Goal: Task Accomplishment & Management: Manage account settings

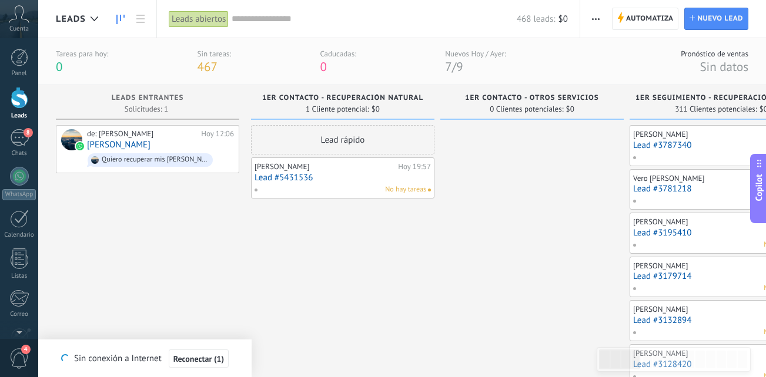
scroll to position [18, 0]
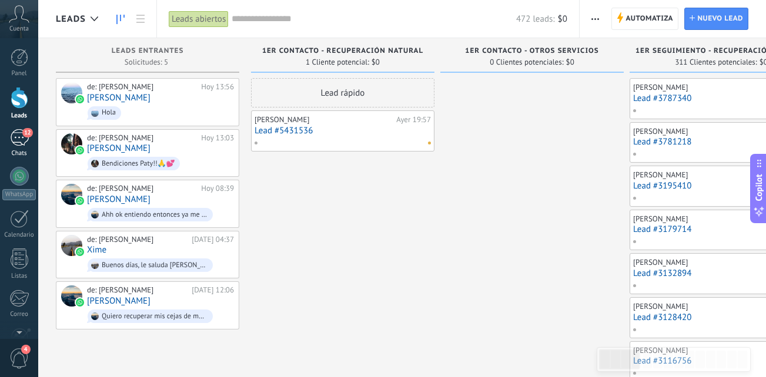
click at [23, 142] on div "12" at bounding box center [19, 137] width 19 height 17
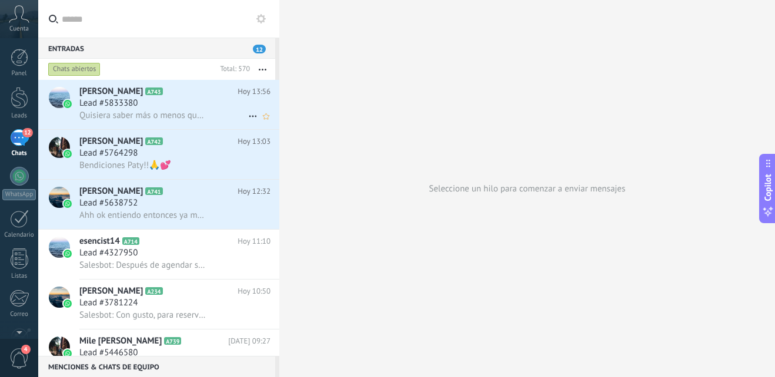
click at [196, 105] on div "Lead #5833380" at bounding box center [174, 104] width 191 height 12
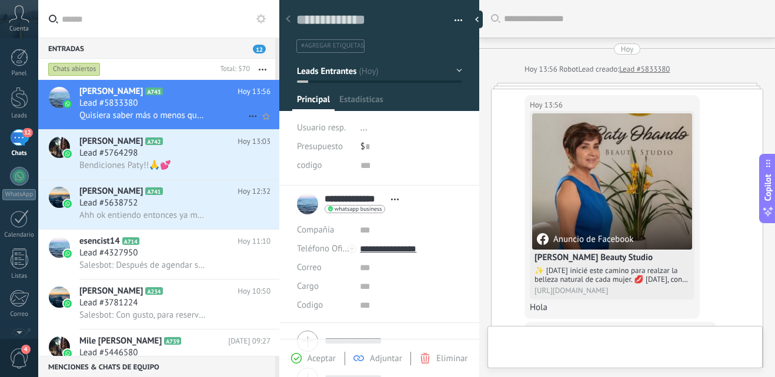
scroll to position [233, 0]
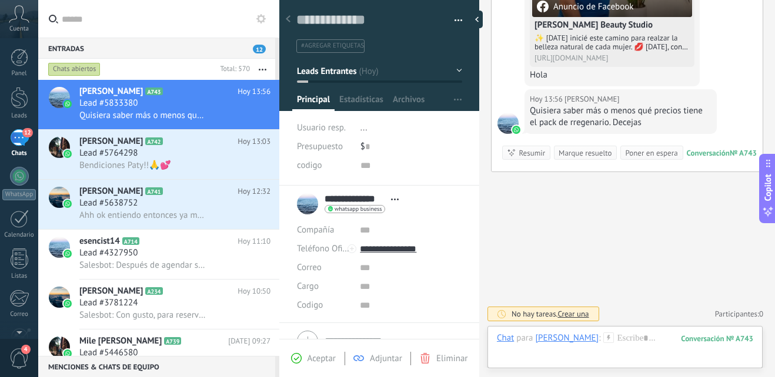
click at [604, 339] on use at bounding box center [609, 338] width 10 height 10
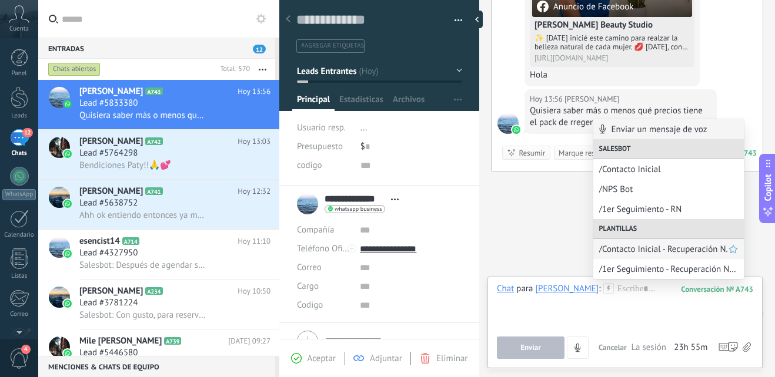
click at [668, 245] on span "/Contacto Inicial - Recuperación N." at bounding box center [663, 249] width 129 height 11
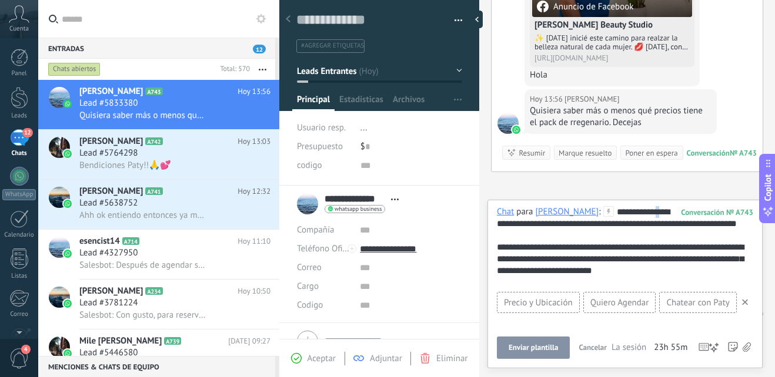
drag, startPoint x: 654, startPoint y: 218, endPoint x: 660, endPoint y: 213, distance: 7.2
click at [660, 213] on div "**********" at bounding box center [625, 247] width 256 height 82
click at [656, 212] on div "**********" at bounding box center [625, 247] width 256 height 82
click at [658, 212] on div "**********" at bounding box center [625, 247] width 256 height 82
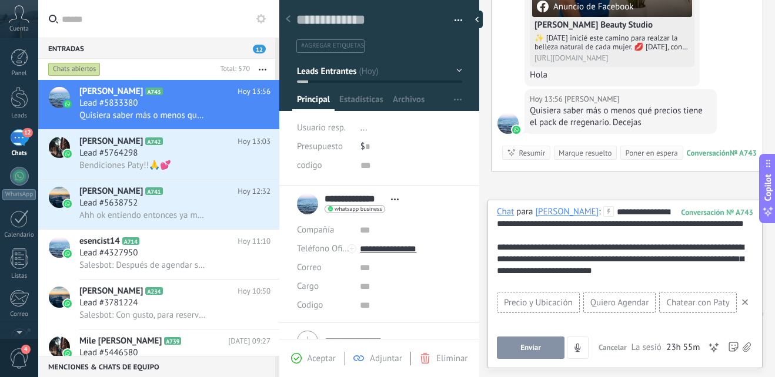
click at [524, 340] on button "Enviar" at bounding box center [531, 348] width 68 height 22
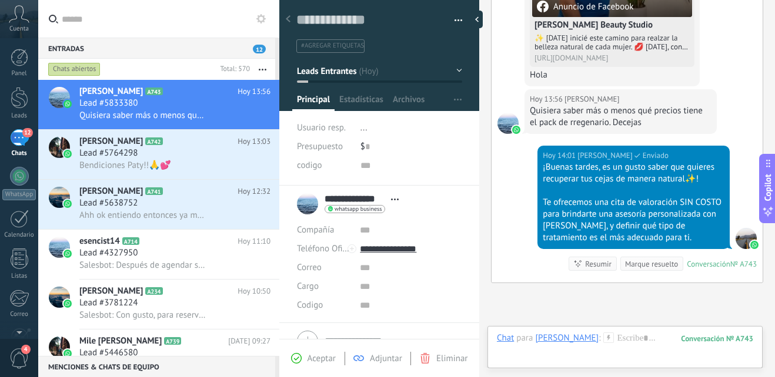
scroll to position [344, 0]
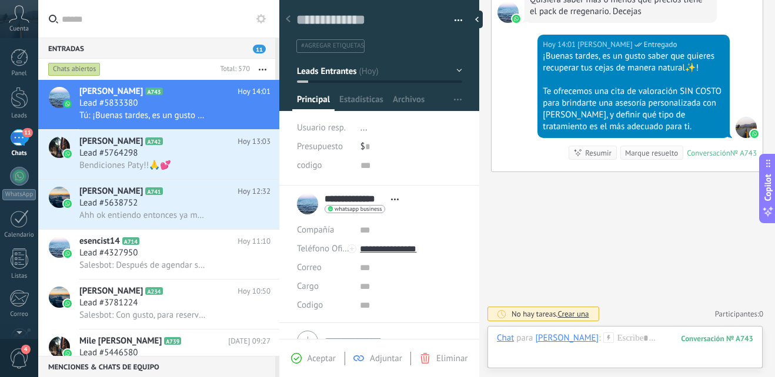
click at [452, 73] on button "Leads Entrantes" at bounding box center [379, 71] width 165 height 21
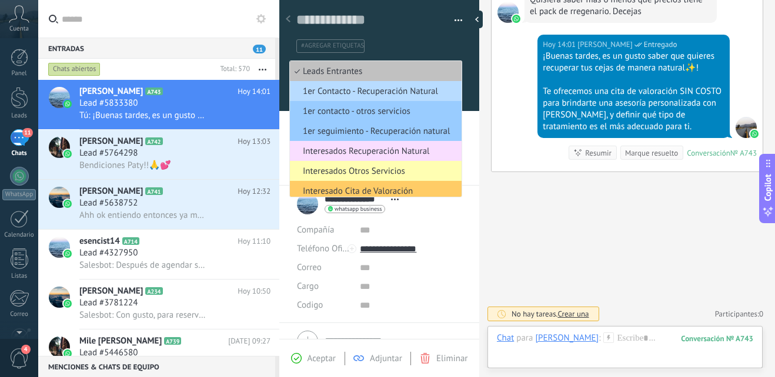
click at [390, 92] on span "1er Contacto - Recuperación Natural" at bounding box center [374, 91] width 168 height 11
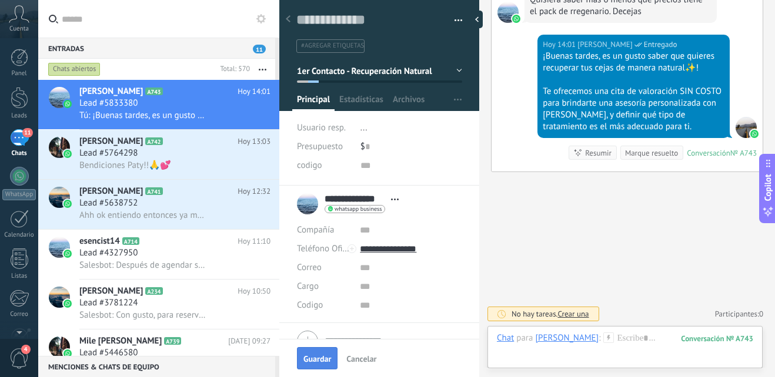
click at [329, 352] on button "Guardar" at bounding box center [317, 358] width 41 height 22
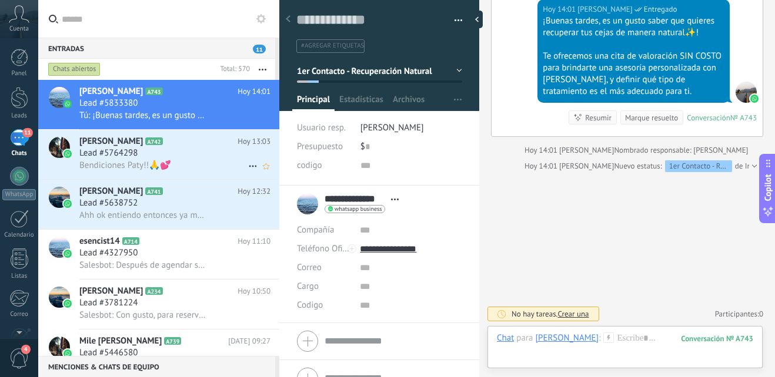
click at [213, 148] on div "Lead #5764298" at bounding box center [174, 154] width 191 height 12
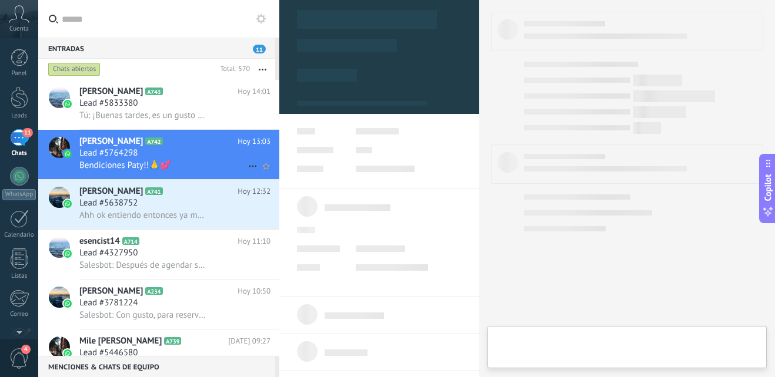
type textarea "**********"
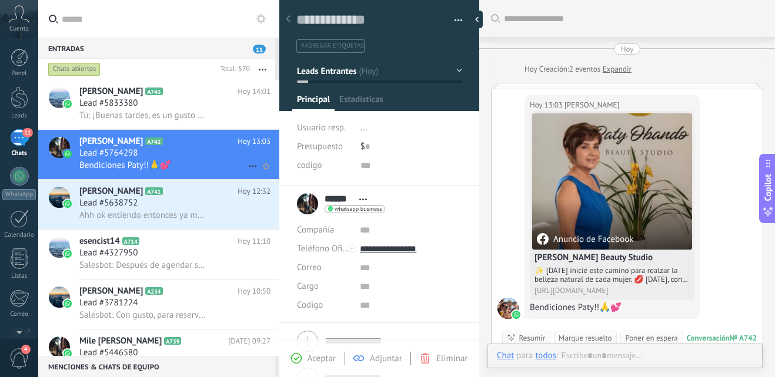
scroll to position [32, 0]
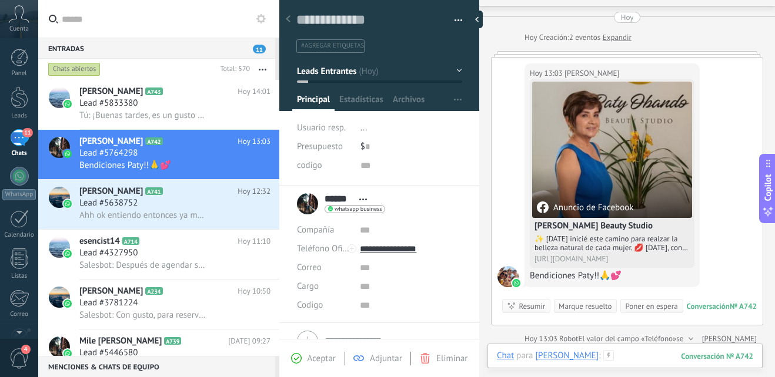
click at [603, 352] on div at bounding box center [625, 367] width 256 height 35
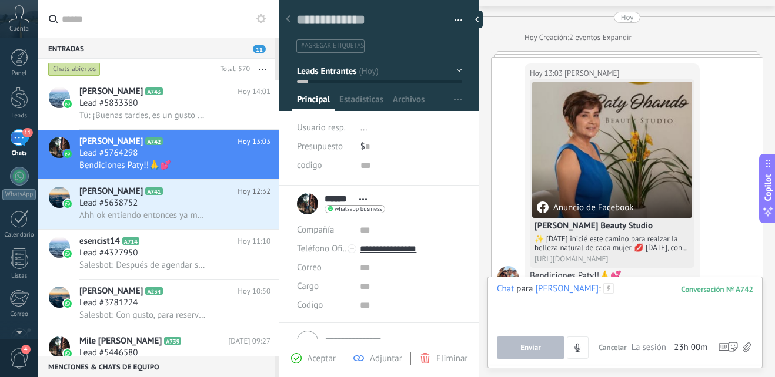
paste div
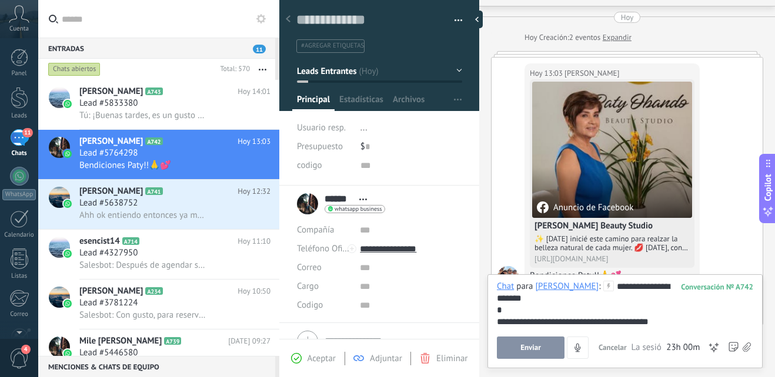
click at [529, 346] on span "Enviar" at bounding box center [530, 348] width 21 height 8
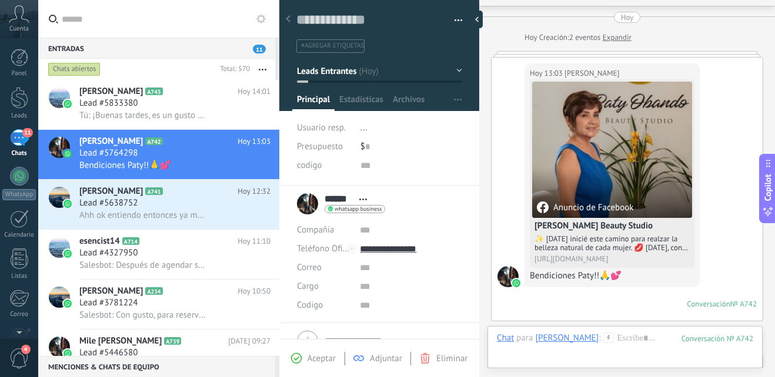
scroll to position [345, 0]
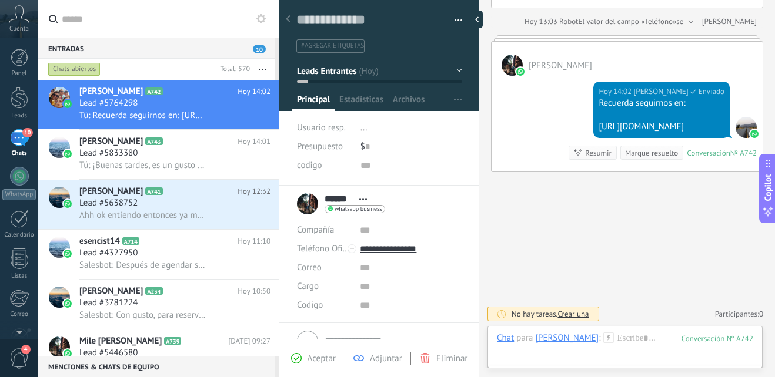
click at [446, 76] on button "Leads Entrantes" at bounding box center [379, 71] width 165 height 21
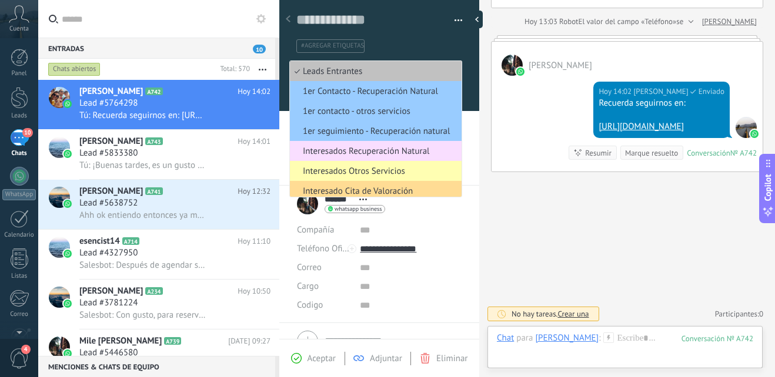
click at [392, 189] on span "Interesado Cita de Valoración" at bounding box center [374, 191] width 168 height 11
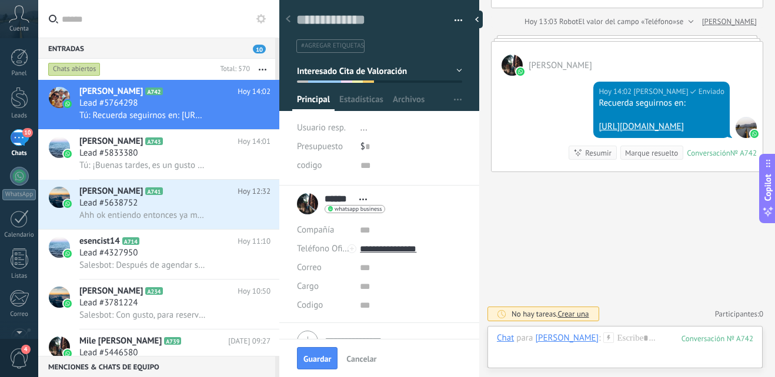
click at [446, 71] on button "Interesado Cita de Valoración" at bounding box center [379, 71] width 165 height 21
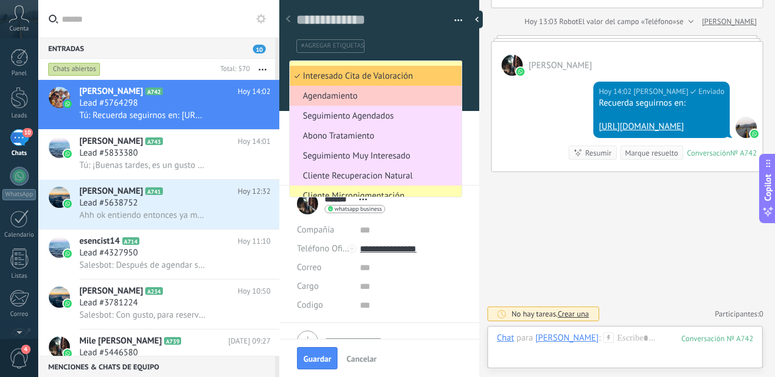
scroll to position [184, 0]
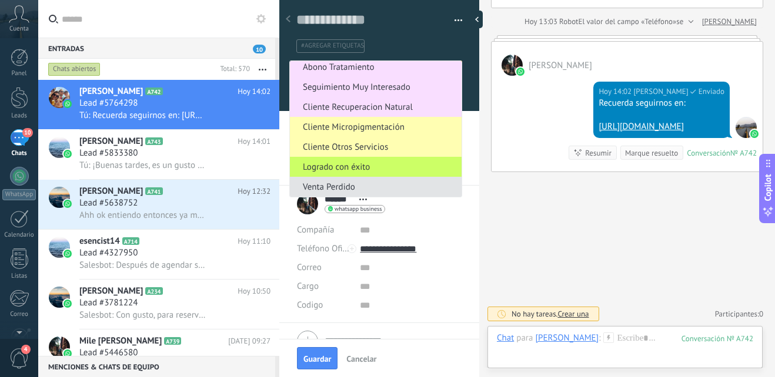
click at [402, 189] on span "Venta Perdido" at bounding box center [374, 187] width 168 height 11
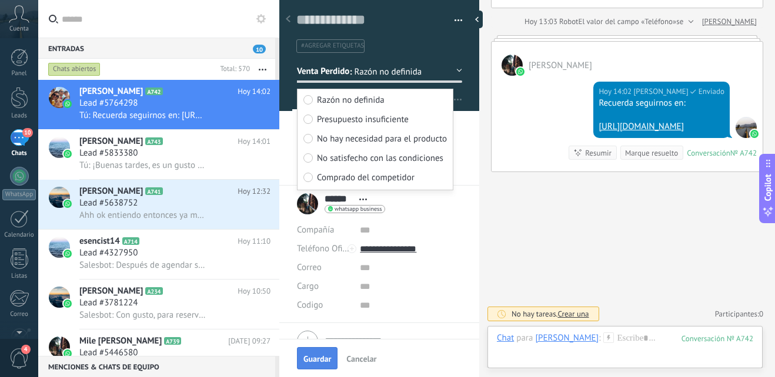
click at [313, 368] on button "Guardar" at bounding box center [317, 358] width 41 height 22
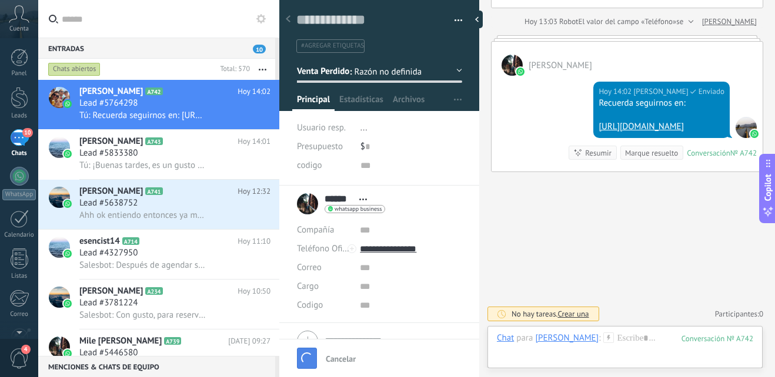
scroll to position [460, 0]
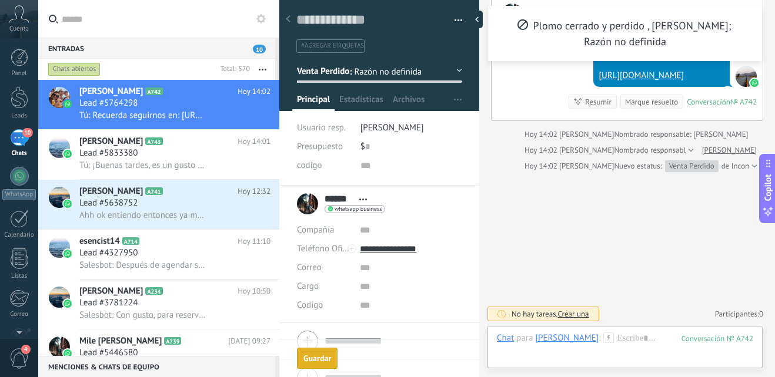
click at [314, 368] on button "Guardar Guardar" at bounding box center [317, 358] width 41 height 21
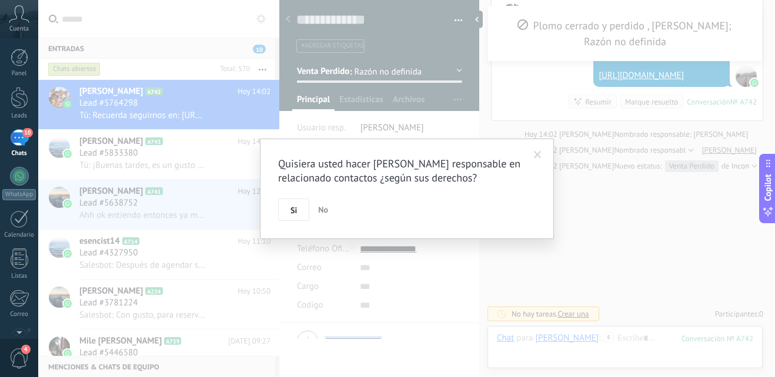
click at [314, 368] on body ".abccls-1,.abccls-2{fill-rule:evenodd}.abccls-2{fill:#fff} .abfcls-1{fill:none}…" at bounding box center [387, 188] width 775 height 377
click at [296, 208] on span "Si" at bounding box center [293, 210] width 6 height 8
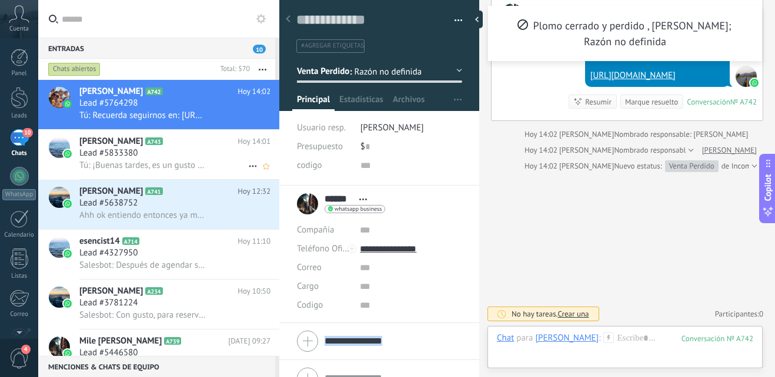
click at [160, 156] on div "Lead #5833380" at bounding box center [174, 154] width 191 height 12
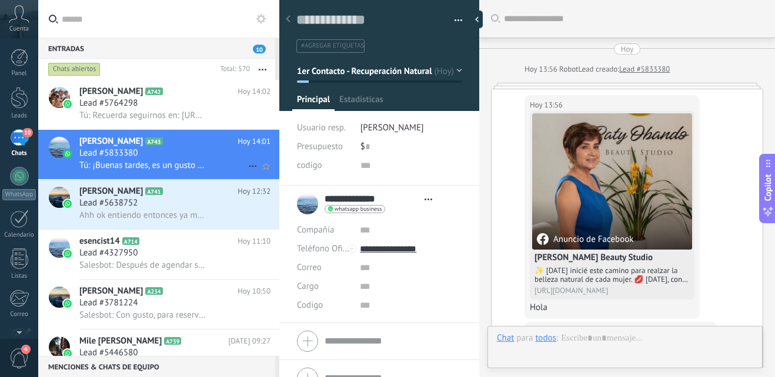
scroll to position [259, 0]
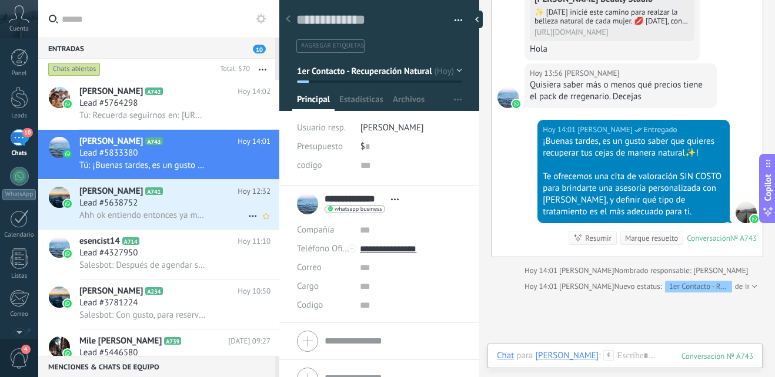
click at [173, 197] on h2 "Jenny Diaz A741" at bounding box center [158, 192] width 158 height 12
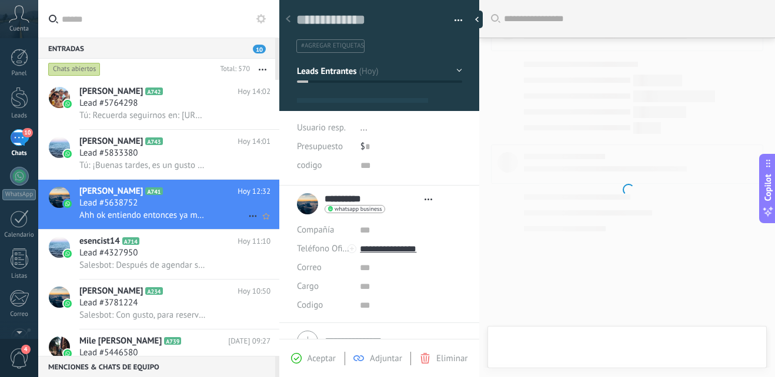
type textarea "**********"
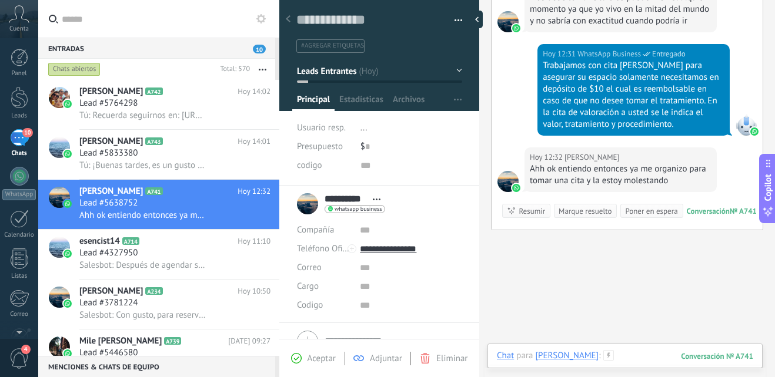
click at [606, 357] on div at bounding box center [625, 367] width 256 height 35
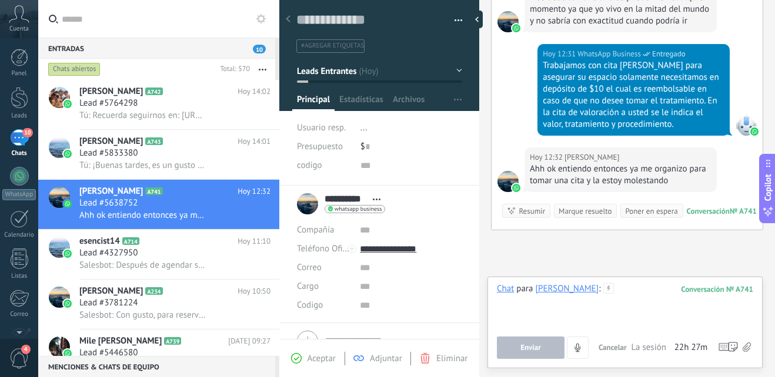
paste div
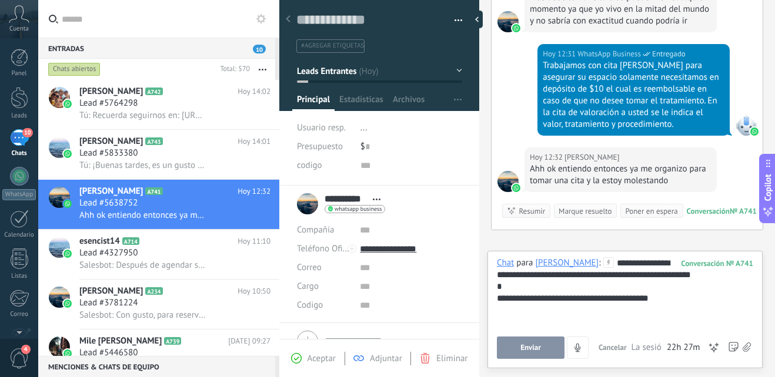
click at [536, 347] on span "Enviar" at bounding box center [530, 348] width 21 height 8
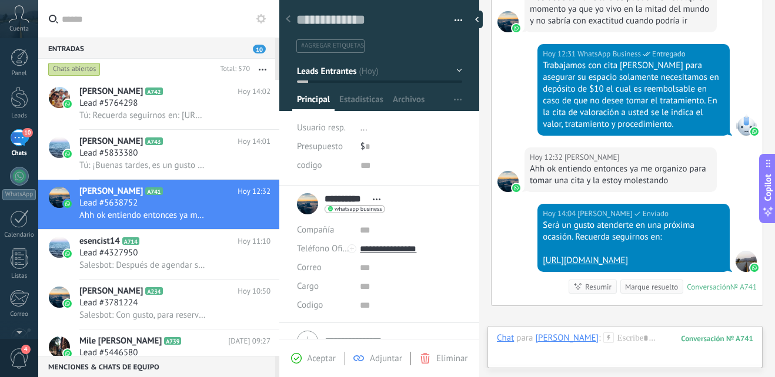
scroll to position [812, 0]
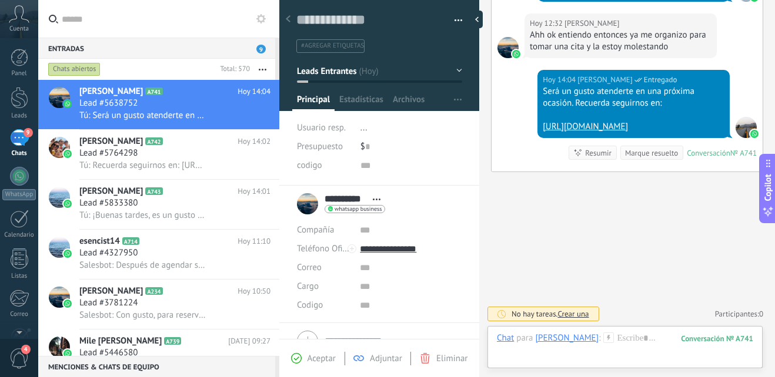
click at [455, 73] on button "Leads Entrantes" at bounding box center [379, 71] width 165 height 21
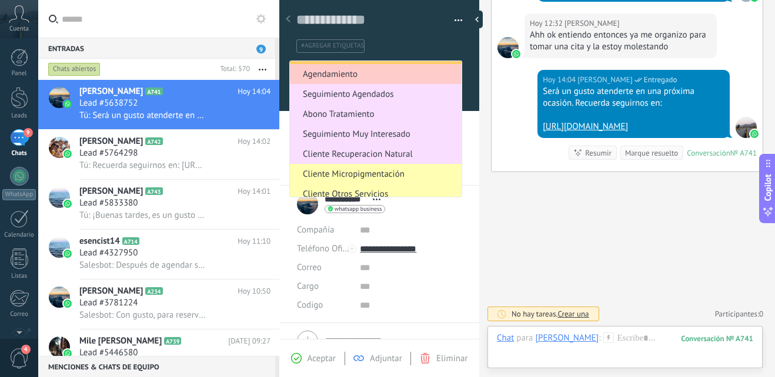
scroll to position [184, 0]
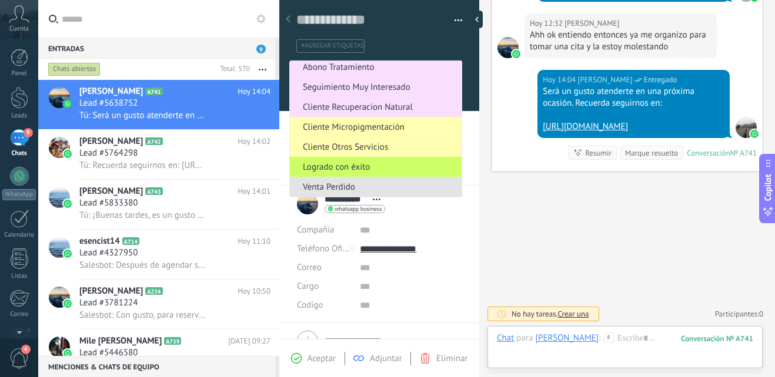
click at [407, 189] on span "Venta Perdido" at bounding box center [374, 187] width 168 height 11
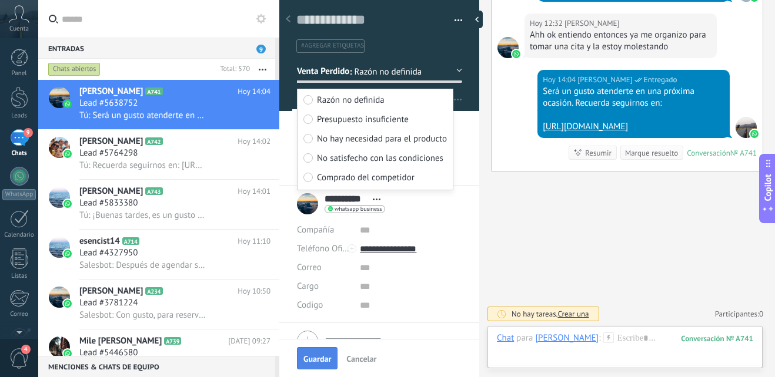
click at [312, 354] on button "Guardar" at bounding box center [317, 358] width 41 height 22
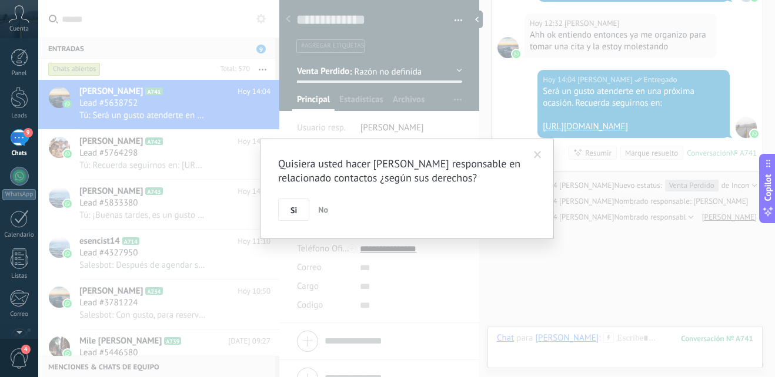
scroll to position [863, 0]
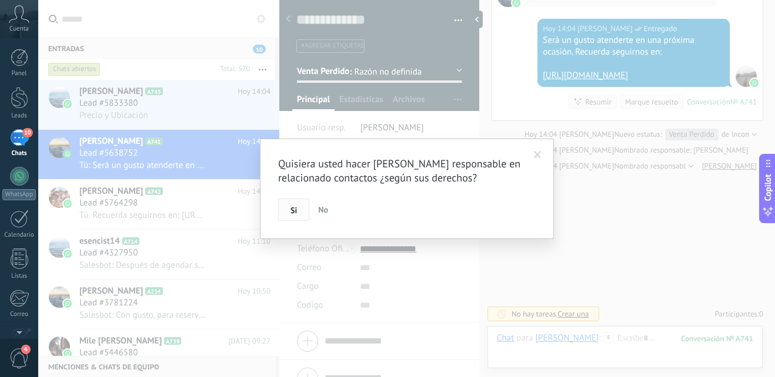
click at [296, 218] on button "Si" at bounding box center [293, 210] width 31 height 22
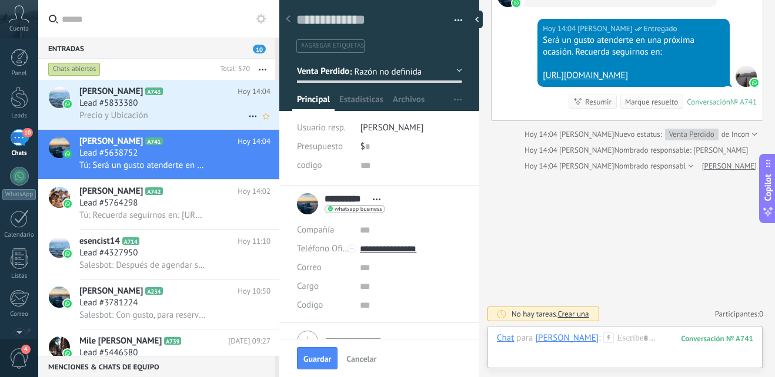
click at [202, 112] on div "Precio y Ubicación" at bounding box center [174, 115] width 191 height 12
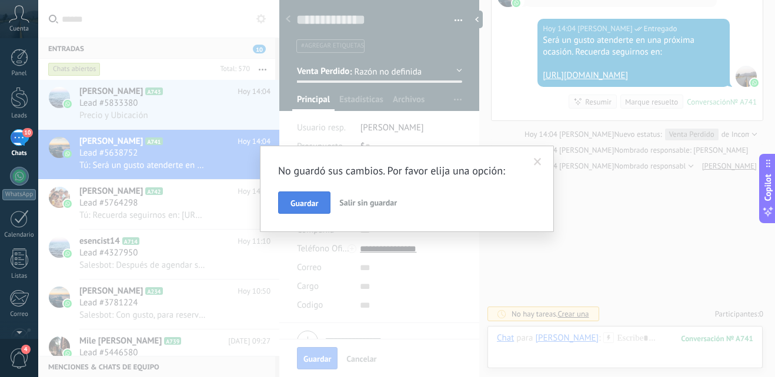
click at [314, 207] on span "Guardar" at bounding box center [304, 203] width 28 height 8
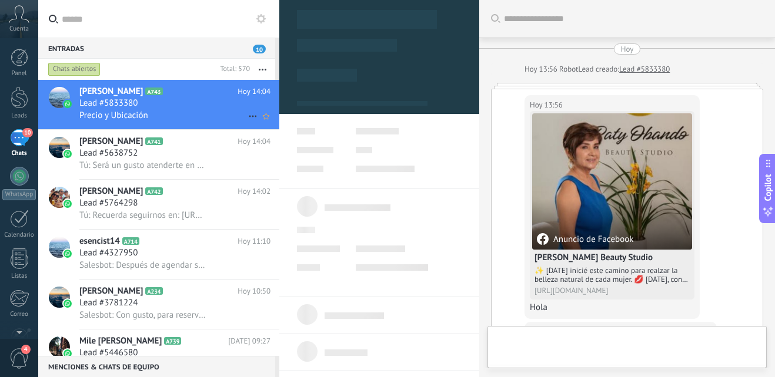
scroll to position [506, 0]
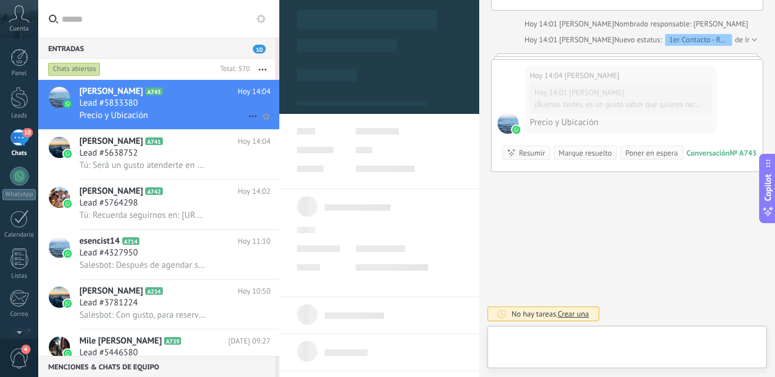
click at [222, 121] on div "Precio y Ubicación" at bounding box center [174, 115] width 191 height 12
type textarea "**********"
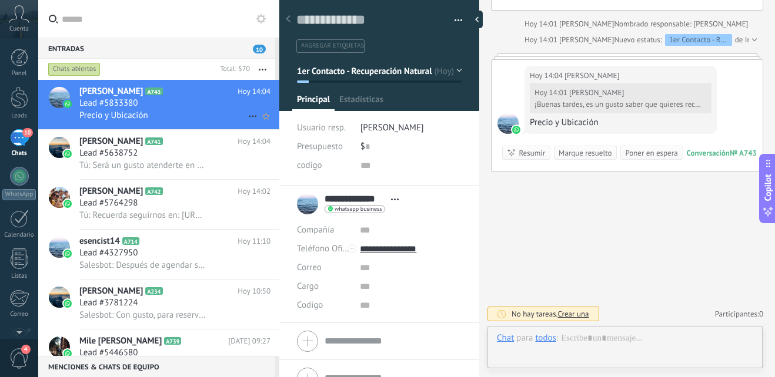
scroll to position [18, 0]
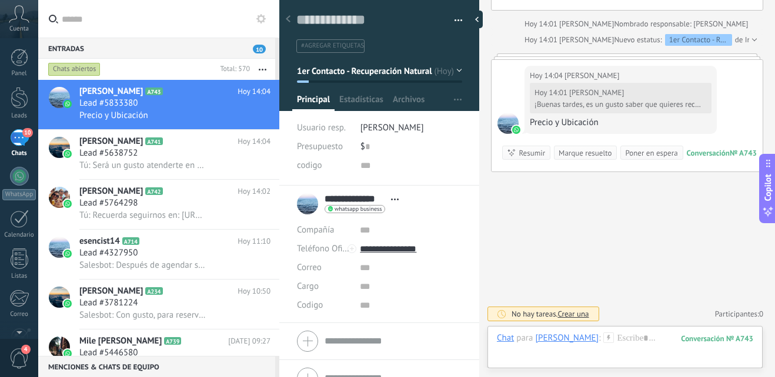
click at [603, 340] on icon at bounding box center [608, 338] width 11 height 11
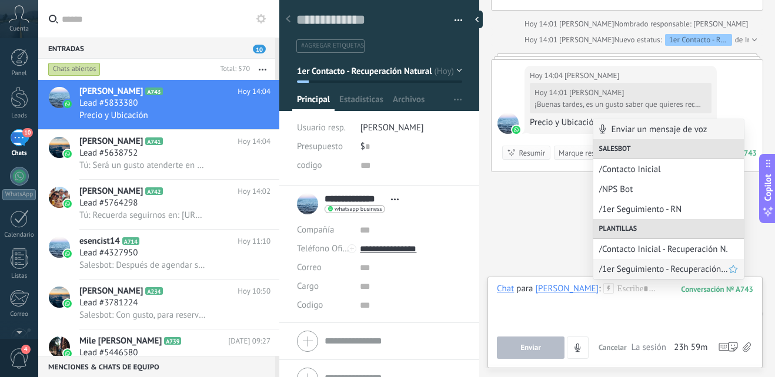
click at [643, 272] on span "/1er Seguimiento - Recuperación Natural" at bounding box center [663, 269] width 129 height 11
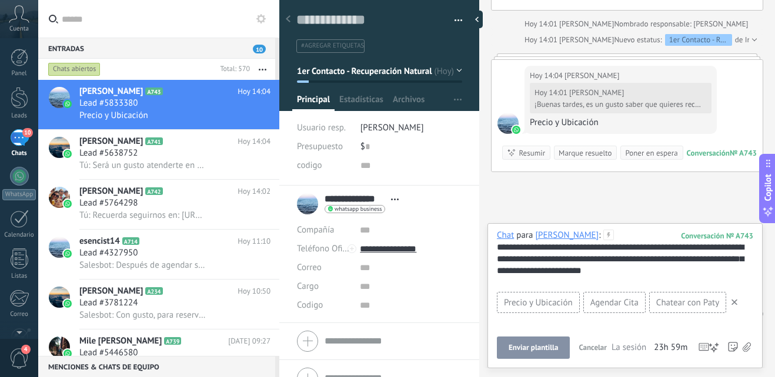
click at [686, 278] on div "**********" at bounding box center [625, 265] width 256 height 47
click at [677, 278] on div "**********" at bounding box center [625, 265] width 256 height 47
click at [663, 281] on div "**********" at bounding box center [625, 265] width 256 height 47
drag, startPoint x: 663, startPoint y: 281, endPoint x: 599, endPoint y: 275, distance: 64.4
click at [599, 275] on div "**********" at bounding box center [625, 265] width 256 height 47
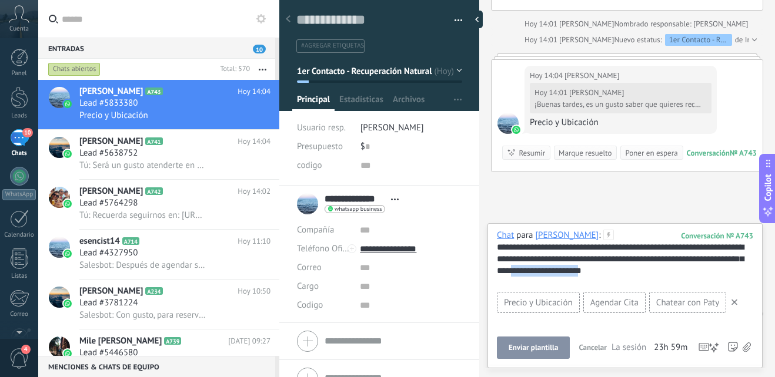
click at [689, 273] on div "**********" at bounding box center [625, 265] width 256 height 47
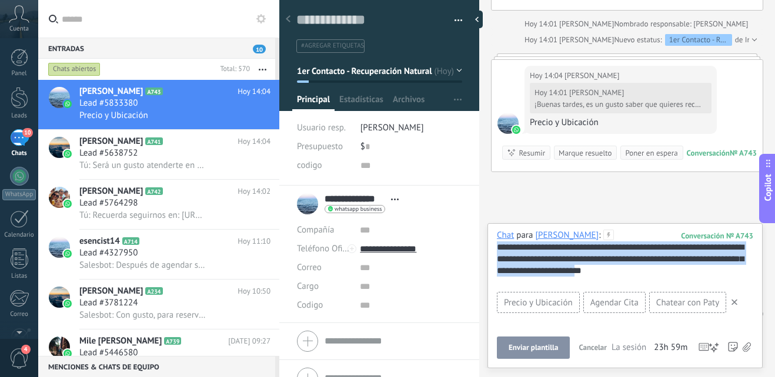
drag, startPoint x: 689, startPoint y: 273, endPoint x: 473, endPoint y: 247, distance: 217.4
click at [473, 247] on div "Guardar y crear Imprimir Administrar etiquetas" at bounding box center [527, 188] width 496 height 377
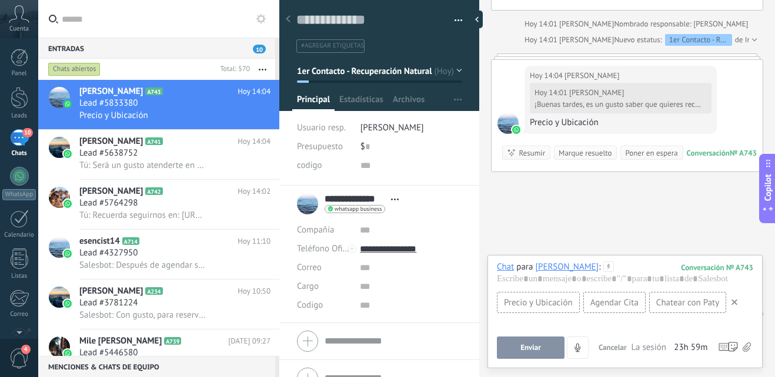
click at [737, 305] on icon at bounding box center [734, 303] width 6 height 6
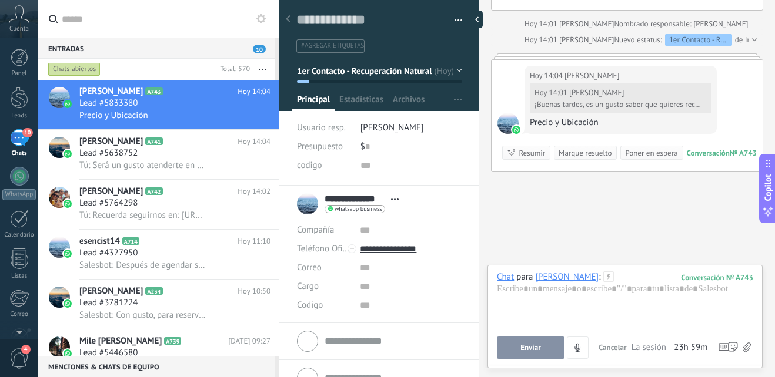
click at [603, 278] on icon at bounding box center [608, 277] width 11 height 11
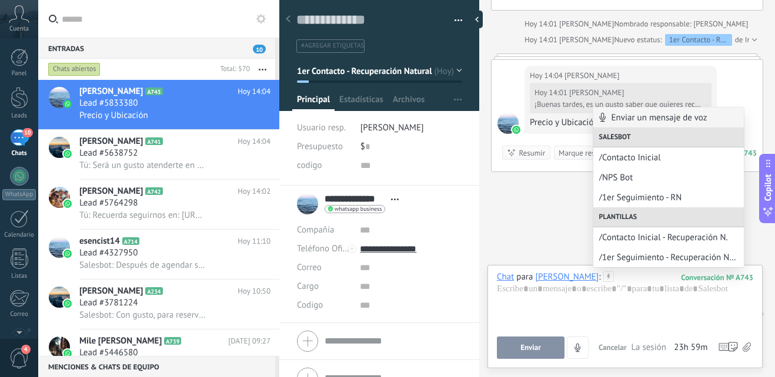
click at [603, 278] on icon at bounding box center [608, 277] width 11 height 11
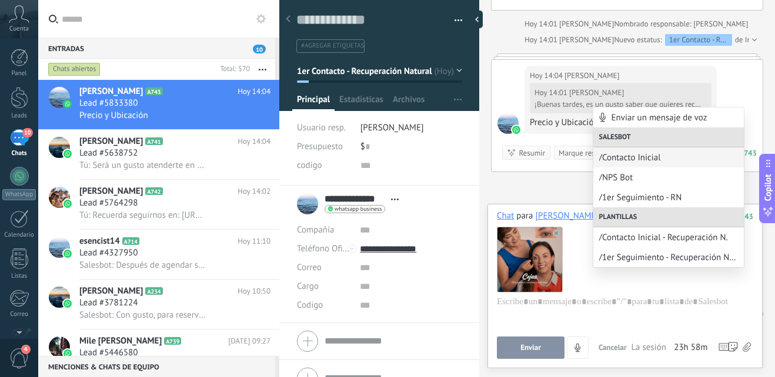
click at [558, 233] on use at bounding box center [556, 233] width 7 height 7
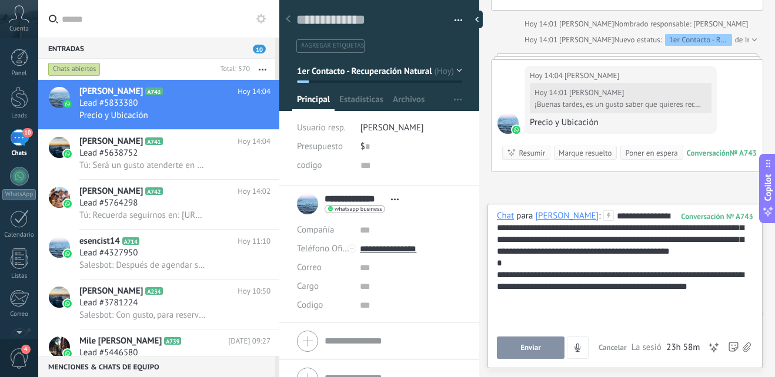
click at [544, 354] on button "Enviar" at bounding box center [531, 348] width 68 height 22
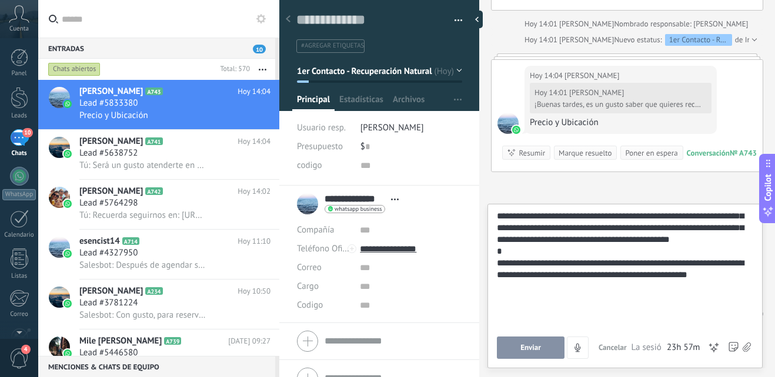
click at [540, 344] on span "Enviar" at bounding box center [530, 348] width 21 height 8
click at [539, 343] on button "Enviar" at bounding box center [531, 348] width 68 height 22
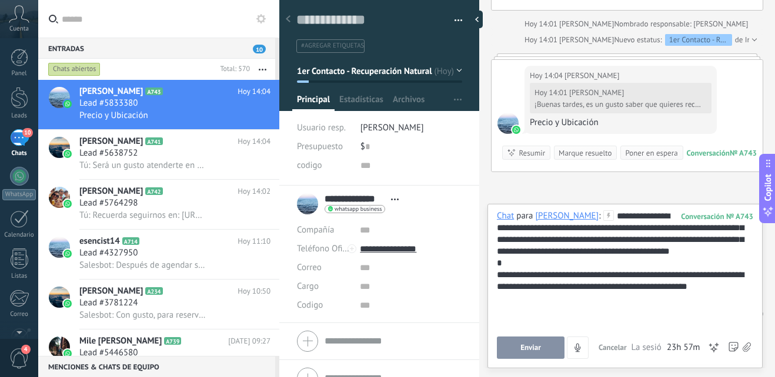
drag, startPoint x: 495, startPoint y: 233, endPoint x: 499, endPoint y: 229, distance: 6.3
click at [499, 229] on div "**********" at bounding box center [624, 286] width 275 height 165
click at [499, 229] on div "**********" at bounding box center [623, 274] width 252 height 129
click at [496, 228] on div "**********" at bounding box center [624, 286] width 275 height 165
click at [520, 359] on button "Enviar" at bounding box center [531, 348] width 68 height 22
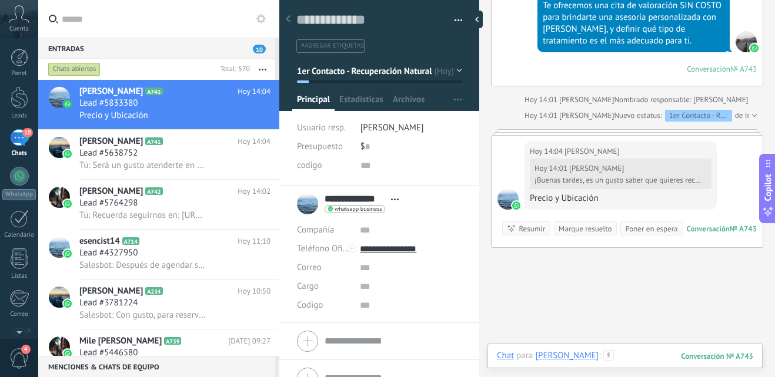
click at [623, 358] on div at bounding box center [625, 367] width 256 height 35
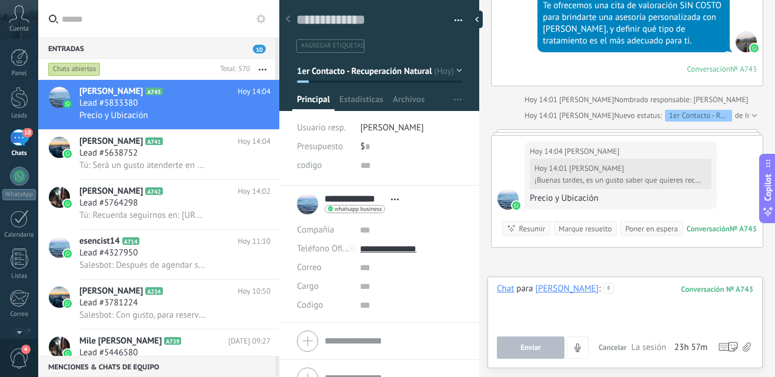
paste div
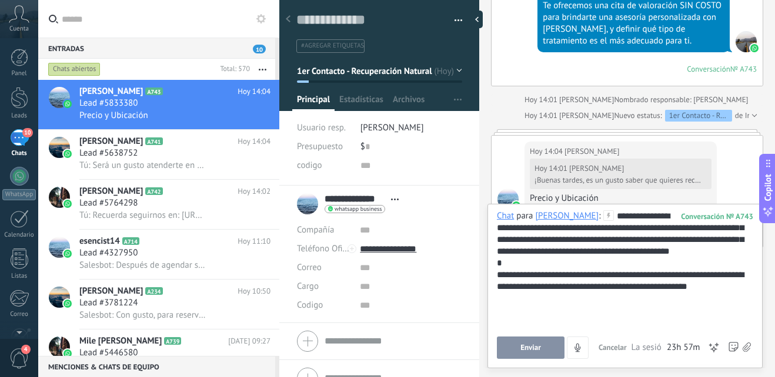
click at [559, 345] on button "Enviar" at bounding box center [531, 348] width 68 height 22
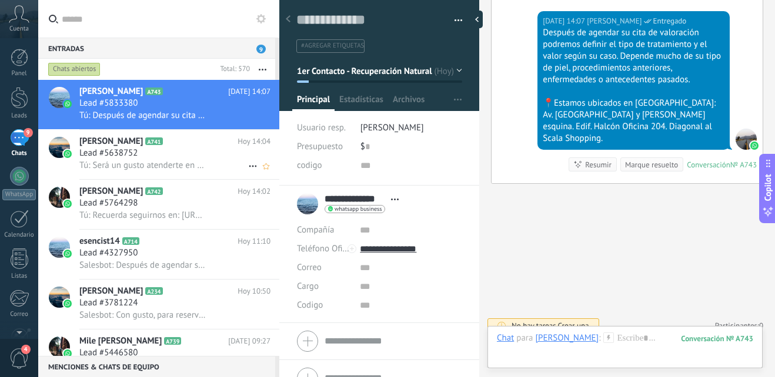
click at [164, 142] on h2 "[PERSON_NAME] A741" at bounding box center [158, 142] width 158 height 12
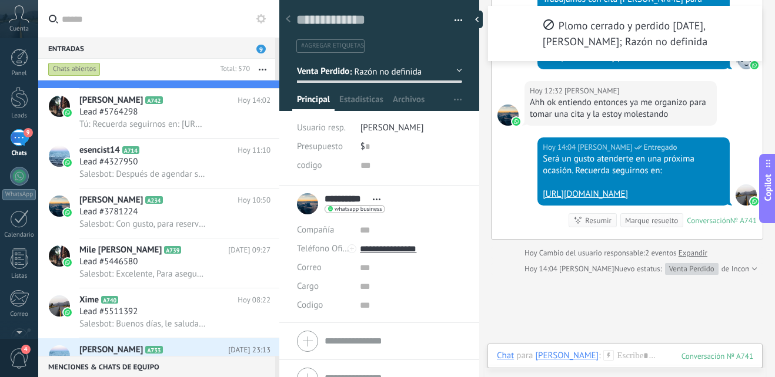
scroll to position [122, 0]
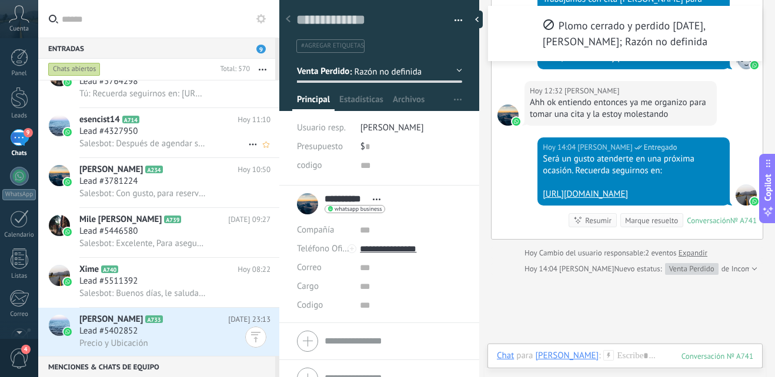
click at [169, 134] on div "Lead #4327950" at bounding box center [174, 132] width 191 height 12
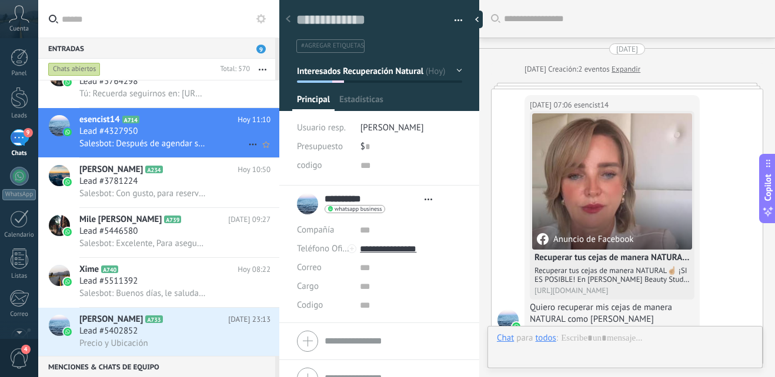
scroll to position [652, 0]
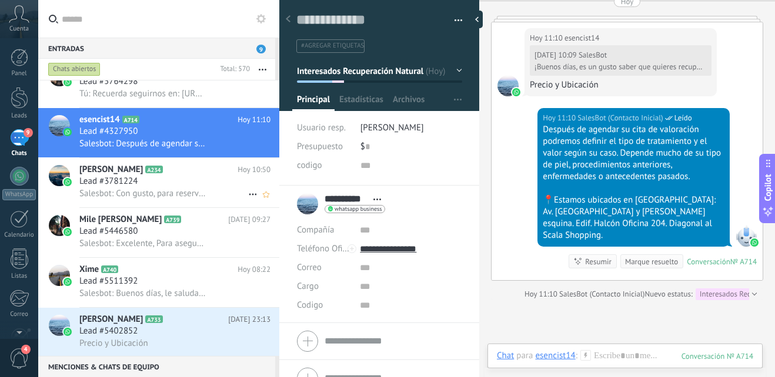
click at [159, 179] on div "Lead #3781224" at bounding box center [174, 182] width 191 height 12
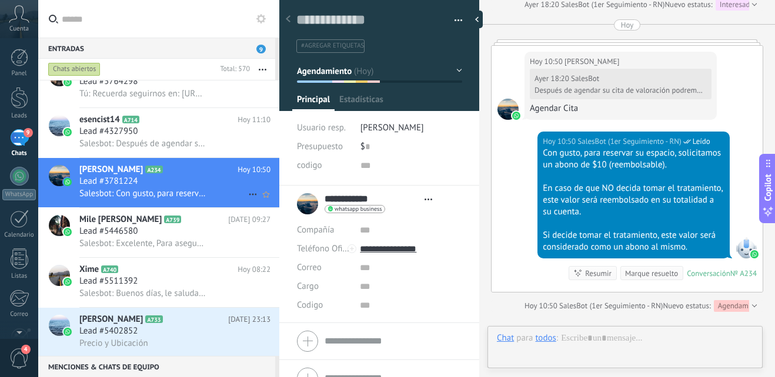
scroll to position [18, 0]
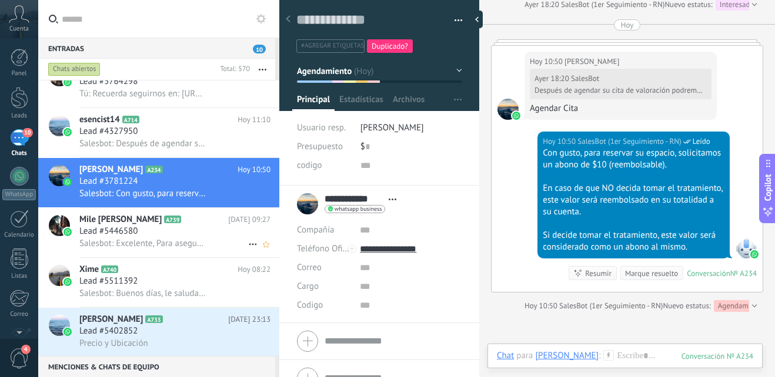
click at [137, 229] on span "Lead #5446580" at bounding box center [108, 232] width 58 height 12
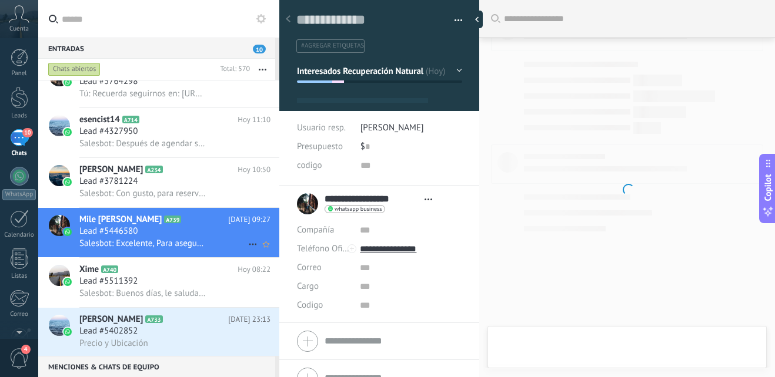
scroll to position [18, 0]
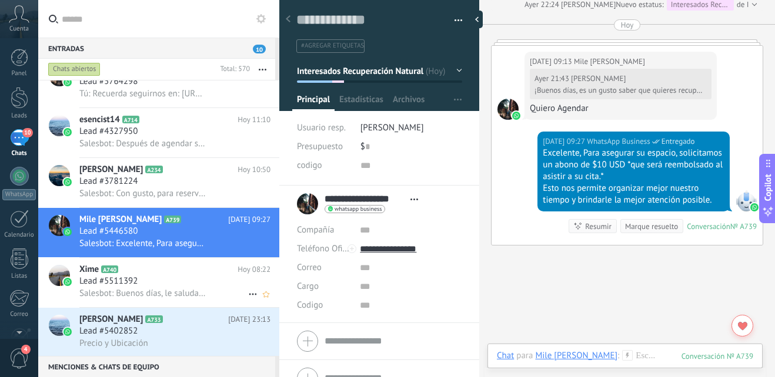
click at [141, 261] on div "Xime A740 Hoy 08:22 Lead #5511392 Salesbot: Buenos días, le saluda María José a…" at bounding box center [179, 282] width 200 height 49
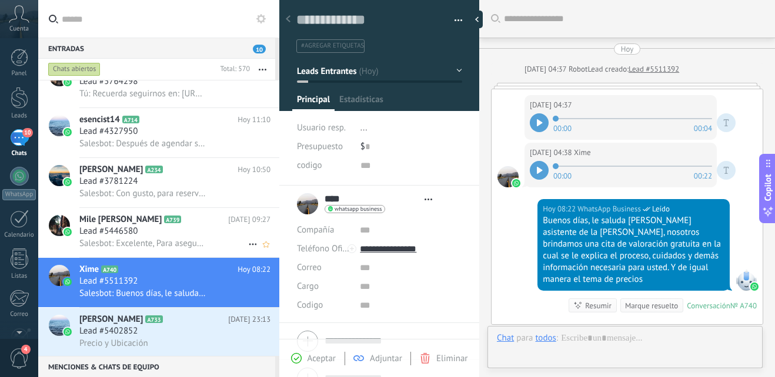
scroll to position [73, 0]
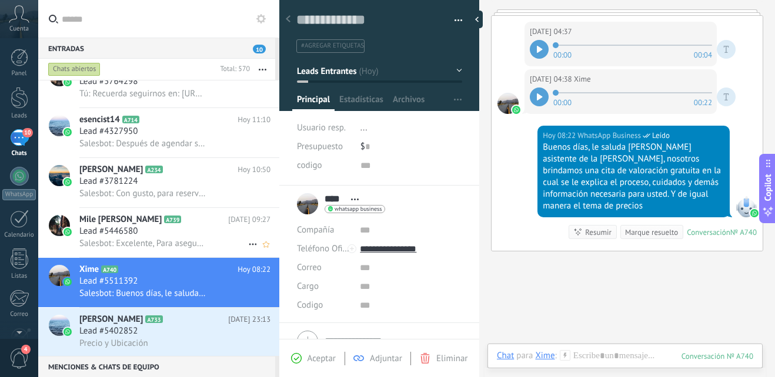
click at [153, 234] on div "Lead #5446580" at bounding box center [174, 232] width 191 height 12
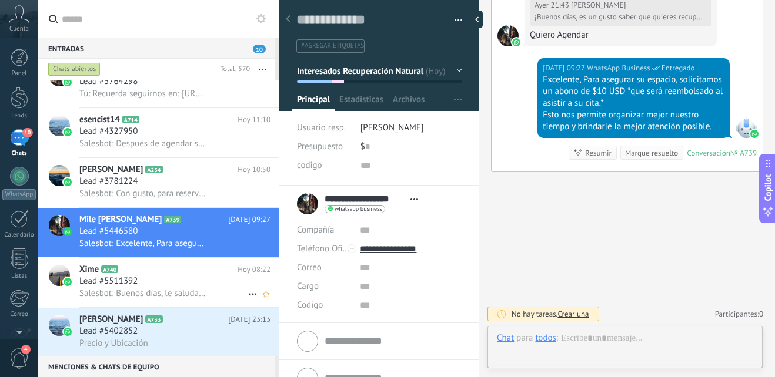
scroll to position [18, 0]
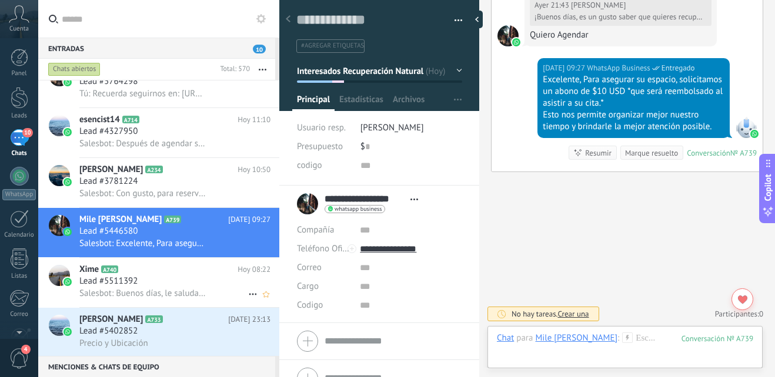
click at [141, 279] on h3 "Lead #5511392" at bounding box center [111, 282] width 64 height 12
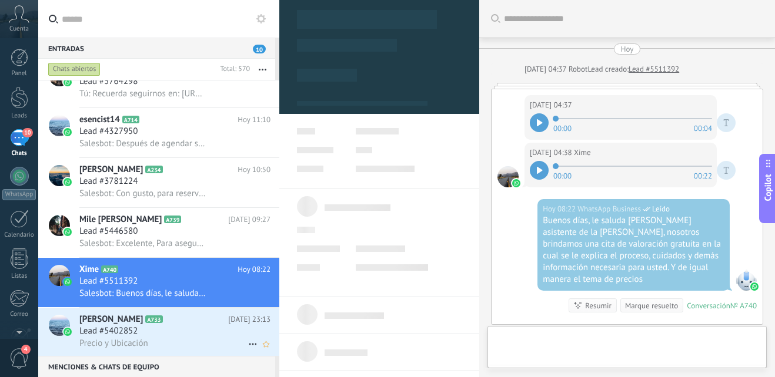
scroll to position [18, 0]
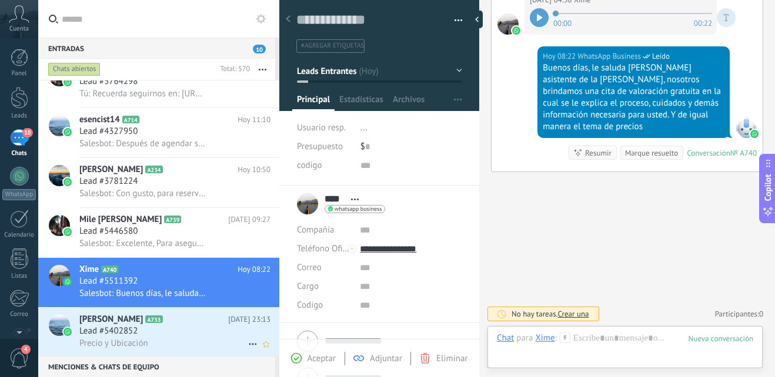
click at [139, 326] on h3 "Lead #5402852" at bounding box center [111, 332] width 64 height 12
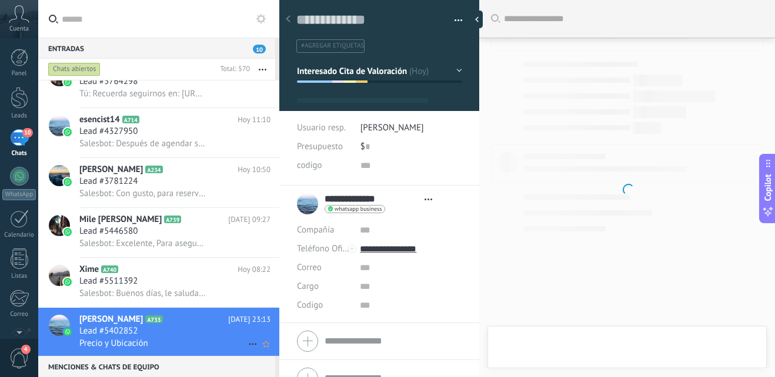
type textarea "**********"
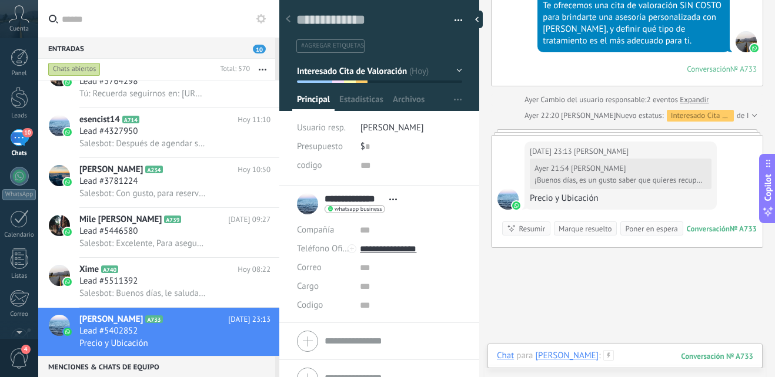
click at [629, 357] on div at bounding box center [625, 367] width 256 height 35
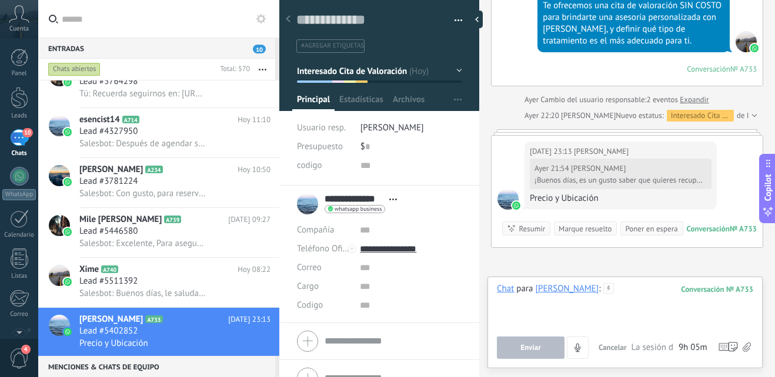
paste div
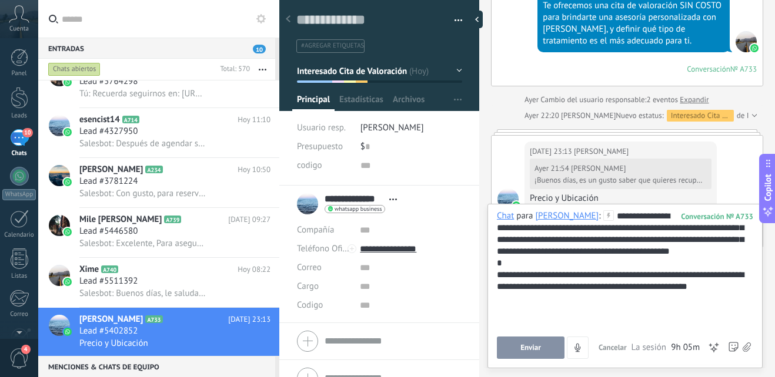
click at [549, 347] on button "Enviar" at bounding box center [531, 348] width 68 height 22
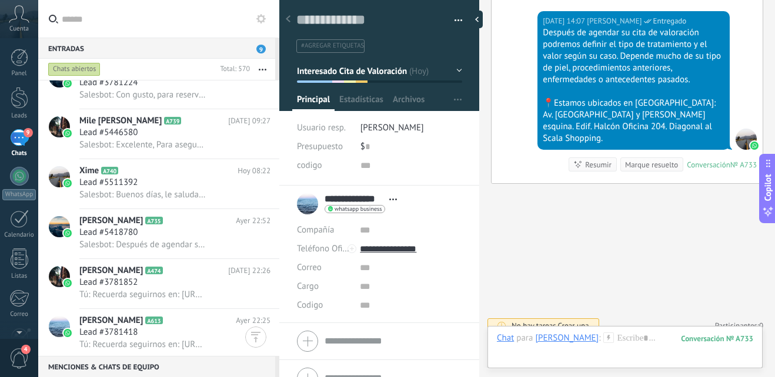
scroll to position [0, 0]
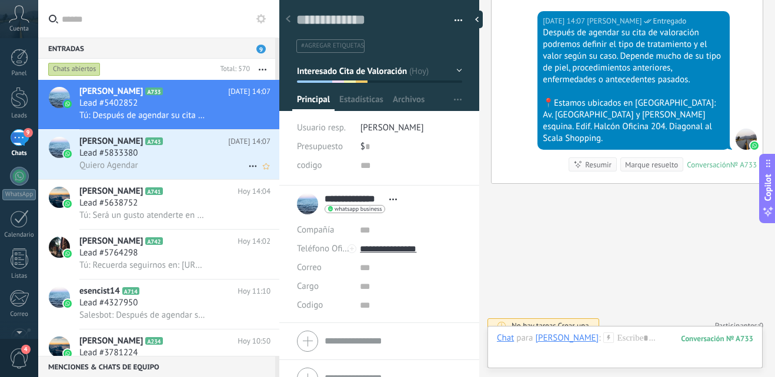
click at [183, 164] on div "Quiero Agendar" at bounding box center [174, 165] width 191 height 12
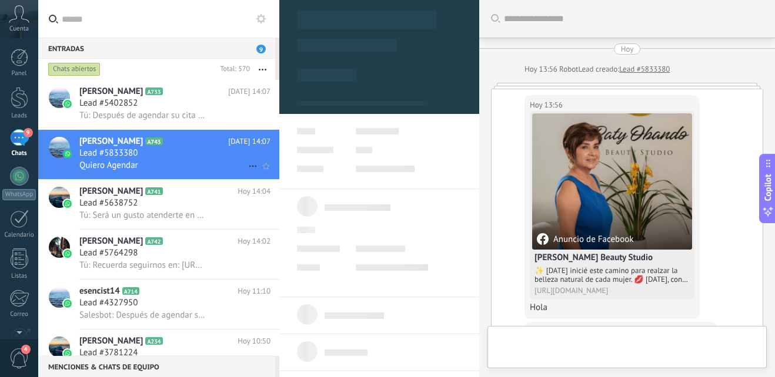
type textarea "**********"
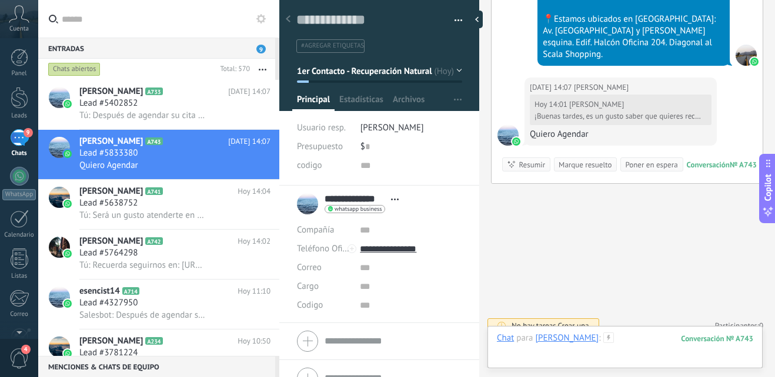
click at [617, 336] on div at bounding box center [625, 350] width 256 height 35
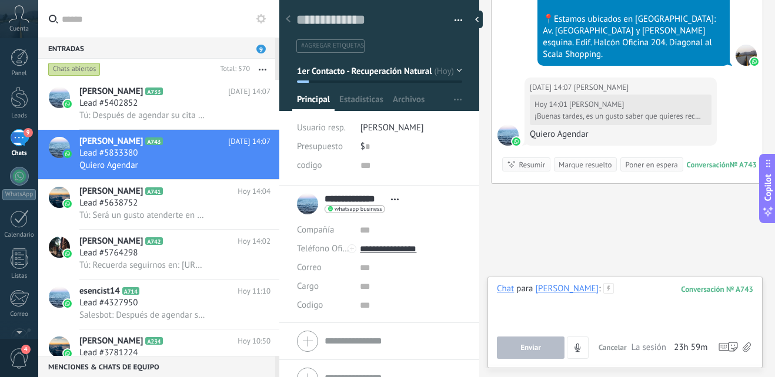
paste div
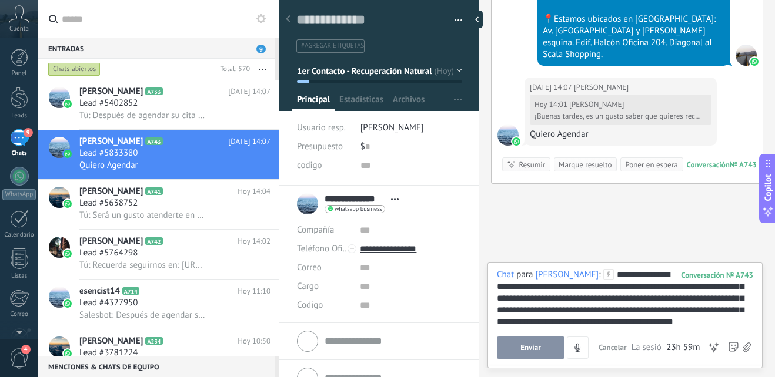
click at [521, 343] on button "Enviar" at bounding box center [531, 348] width 68 height 22
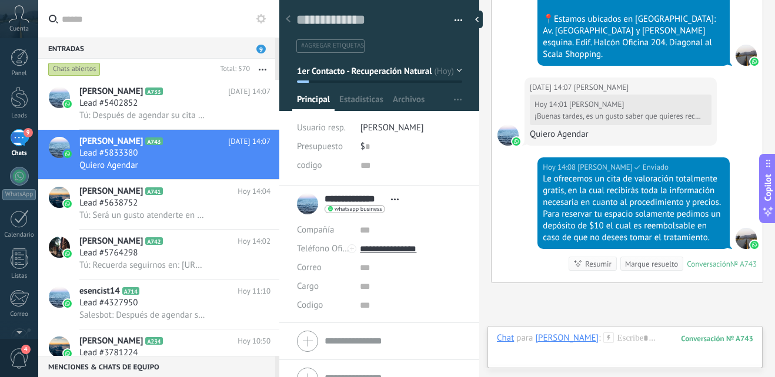
scroll to position [824, 0]
